Goal: Information Seeking & Learning: Learn about a topic

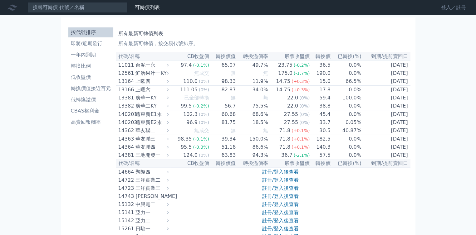
click at [447, 7] on link "登入／註冊" at bounding box center [453, 7] width 35 height 10
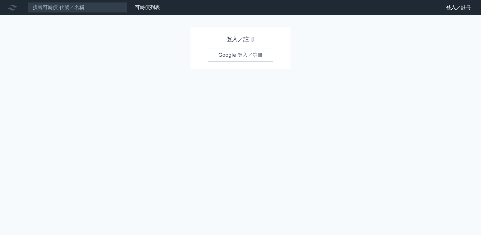
click at [254, 57] on link "Google 登入／註冊" at bounding box center [240, 55] width 65 height 13
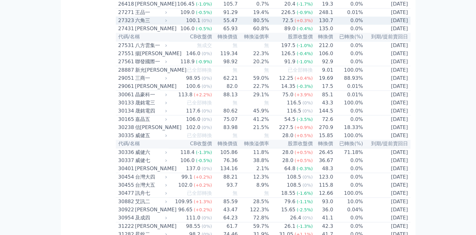
scroll to position [781, 0]
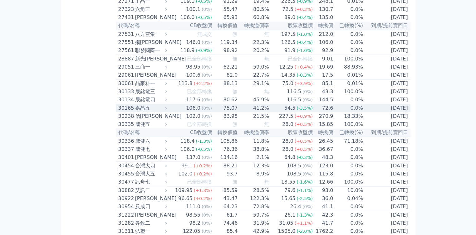
click at [328, 113] on td "72.6" at bounding box center [323, 108] width 20 height 8
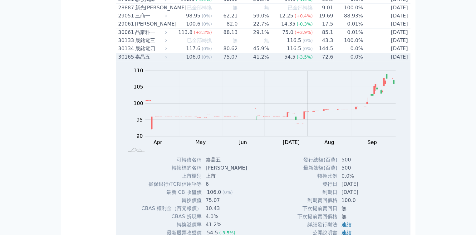
scroll to position [812, 0]
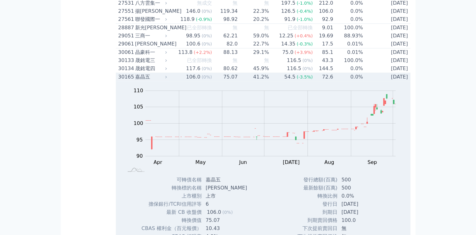
click at [325, 81] on td "72.6" at bounding box center [323, 77] width 20 height 8
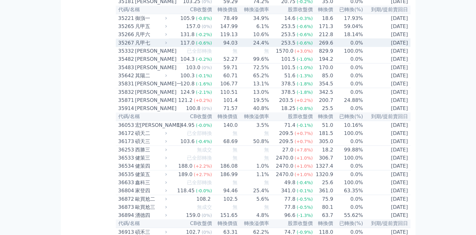
scroll to position [1374, 0]
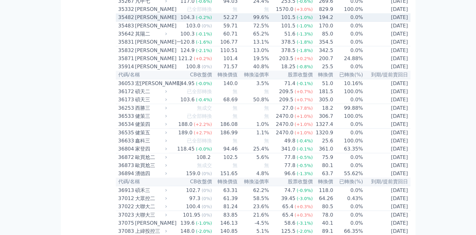
click at [335, 22] on td "0.0%" at bounding box center [348, 17] width 30 height 8
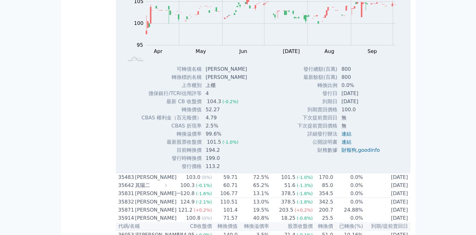
scroll to position [1405, 0]
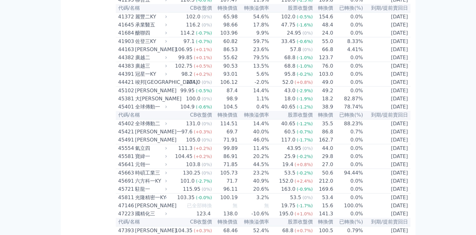
scroll to position [1686, 0]
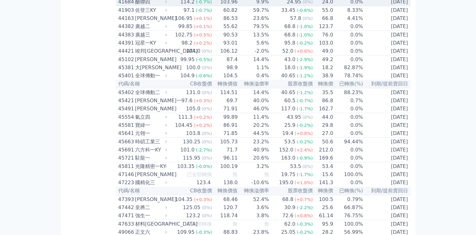
click at [333, 6] on td "0.0%" at bounding box center [348, 2] width 30 height 8
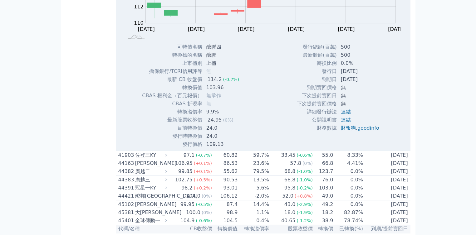
scroll to position [1717, 0]
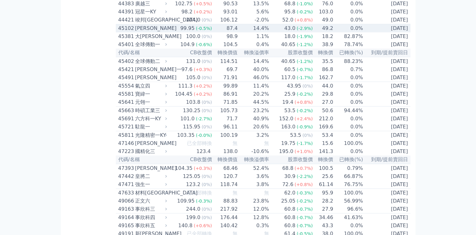
click at [330, 33] on td "49.2" at bounding box center [323, 28] width 20 height 8
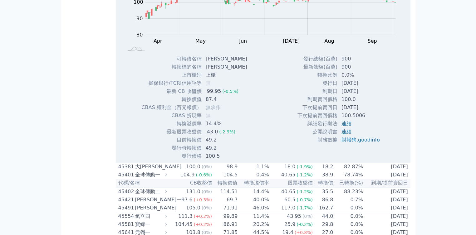
scroll to position [1780, 0]
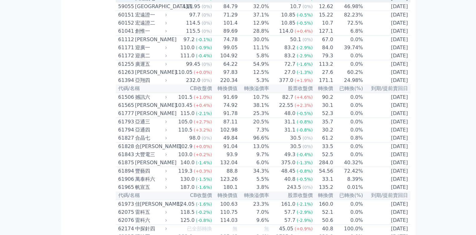
scroll to position [2248, 0]
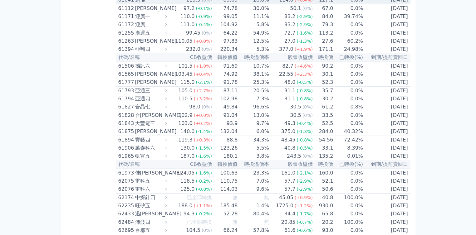
click at [333, 4] on td "6.8%" at bounding box center [348, 0] width 30 height 8
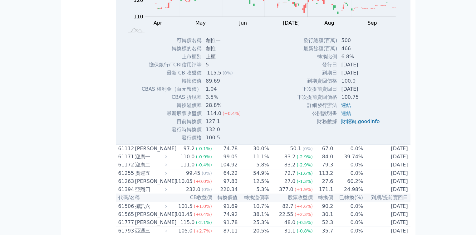
scroll to position [2373, 0]
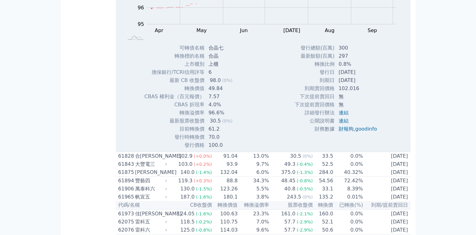
scroll to position [2404, 0]
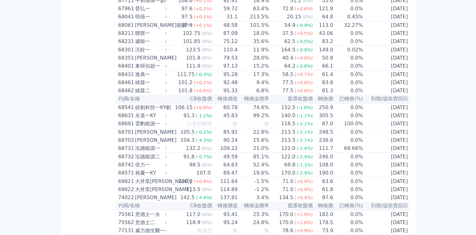
scroll to position [2966, 0]
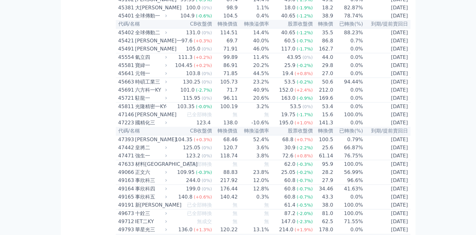
scroll to position [1731, 0]
